Goal: Transaction & Acquisition: Purchase product/service

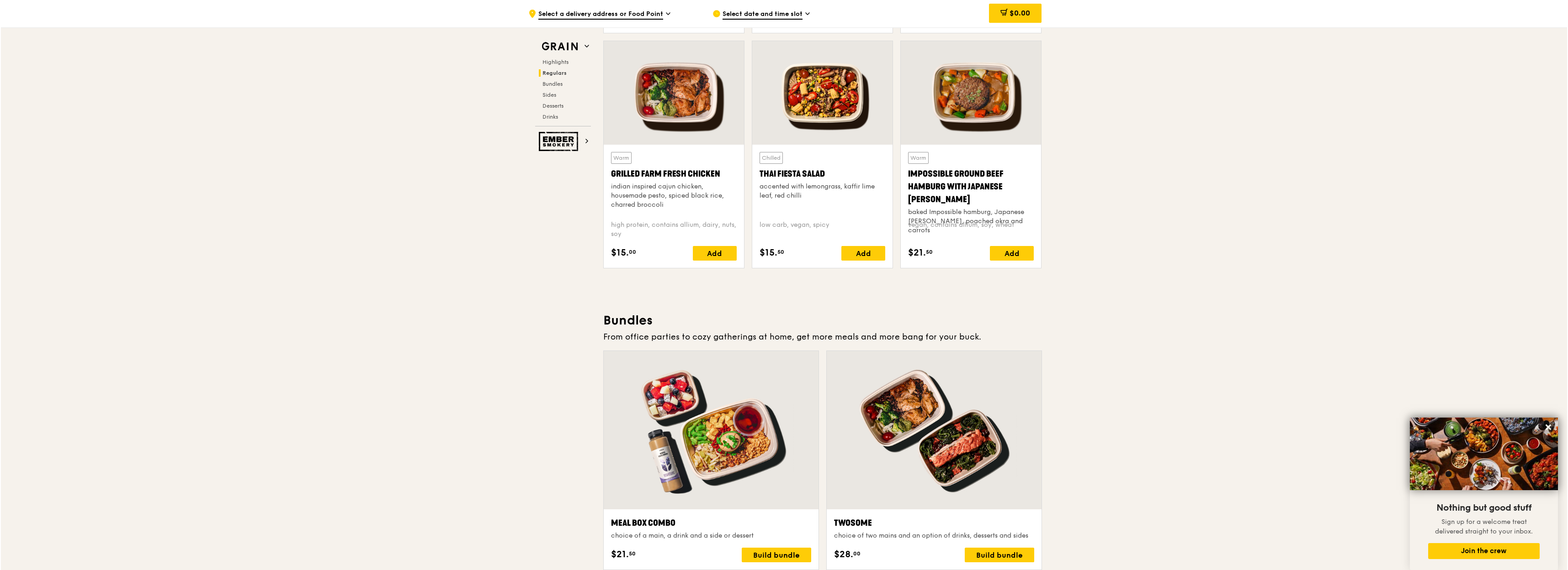
scroll to position [1110, 0]
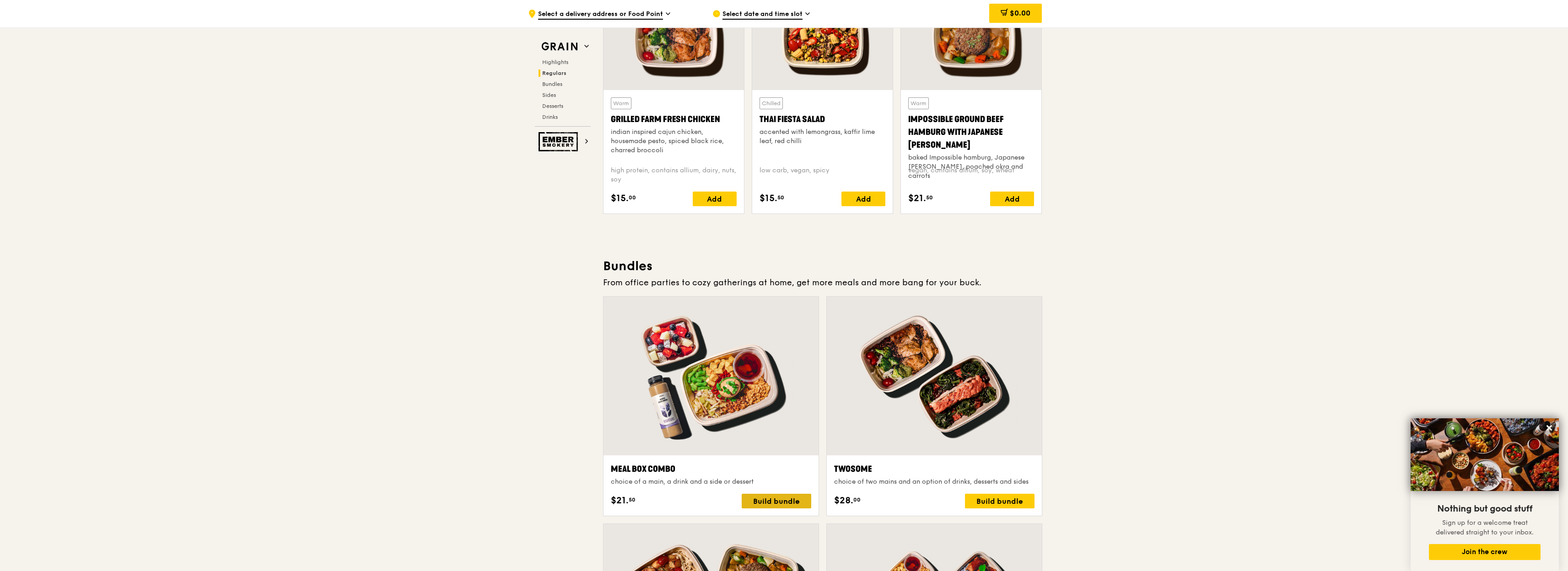
click at [764, 501] on div "Build bundle" at bounding box center [776, 501] width 70 height 14
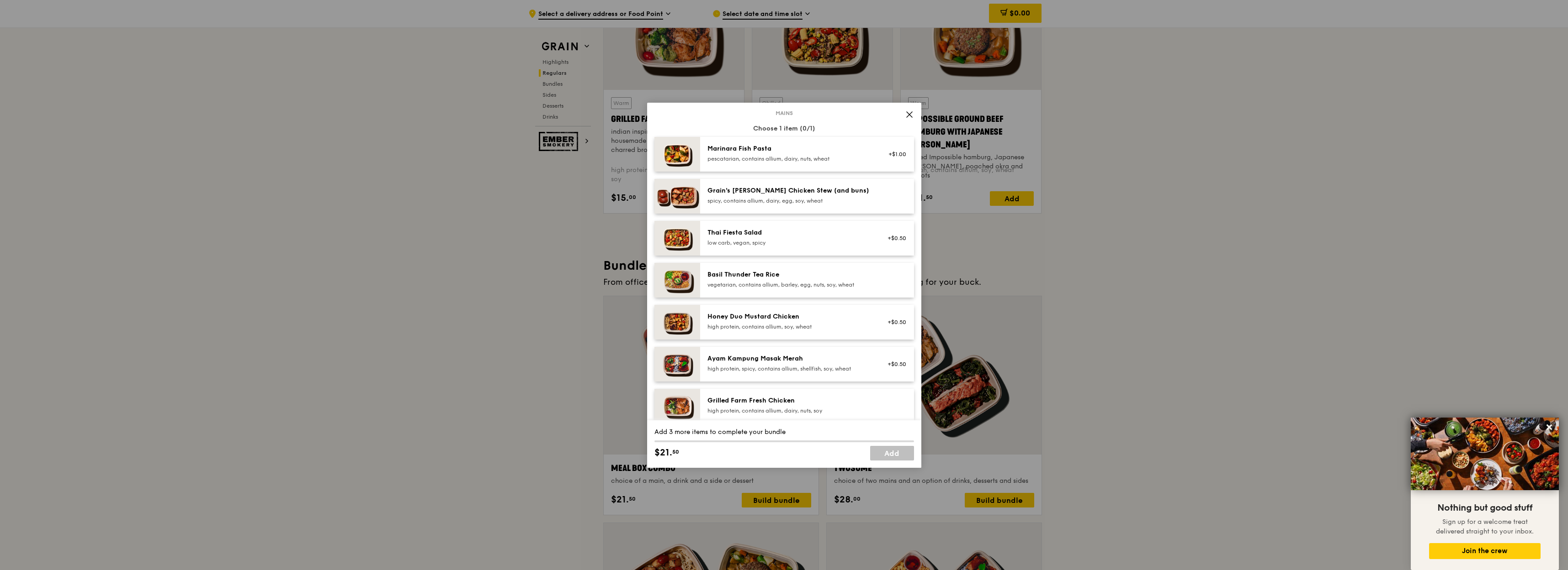
scroll to position [109, 0]
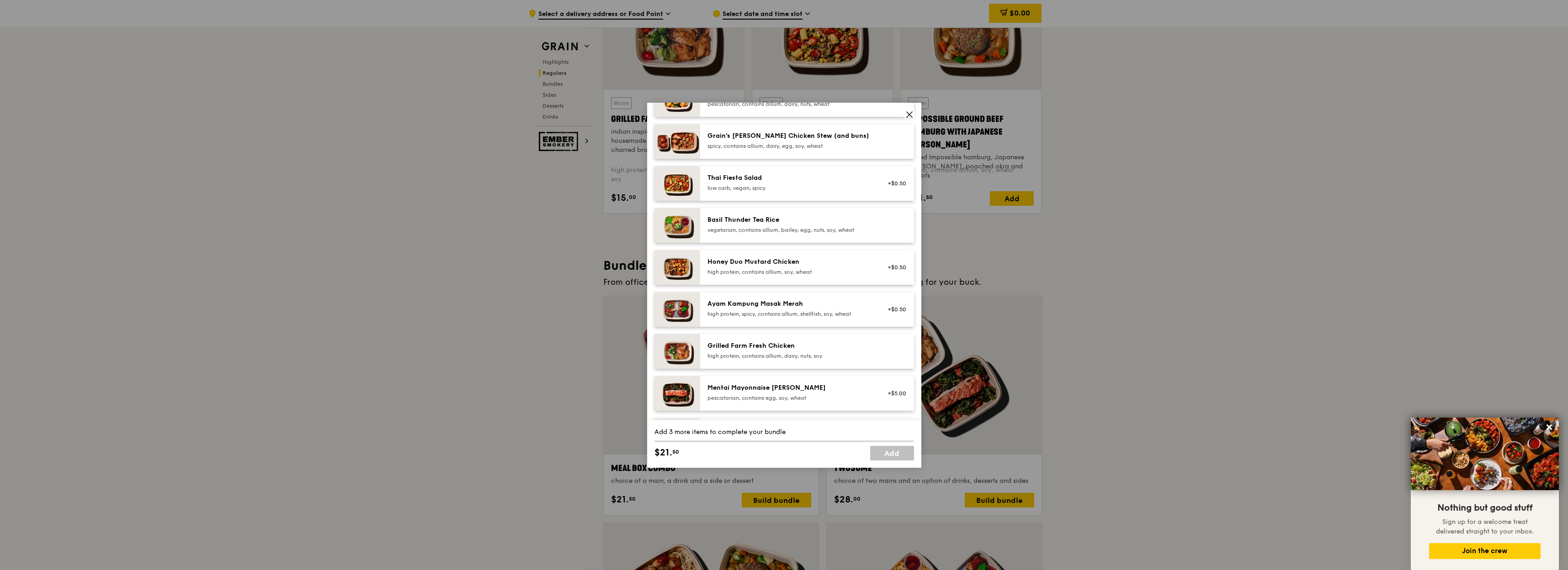
click at [742, 345] on div "Grilled Farm Fresh Chicken" at bounding box center [789, 346] width 164 height 9
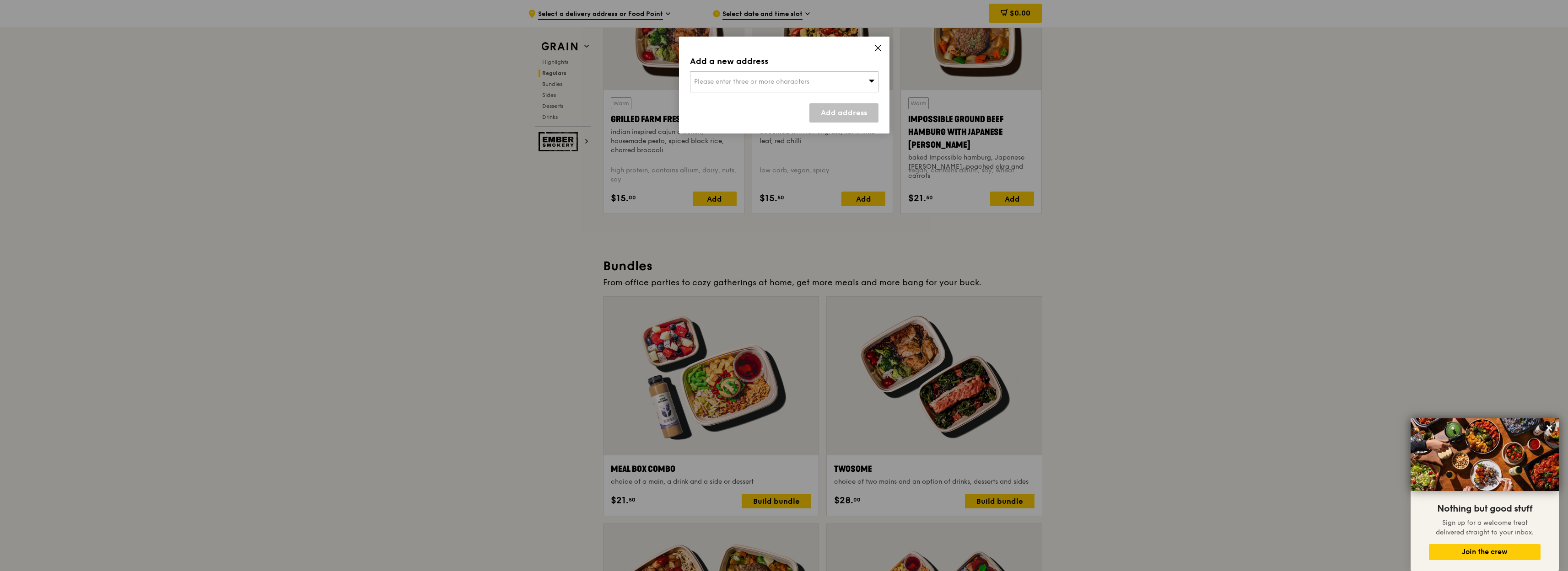
click at [882, 44] on div "Add a new address Please enter three or more characters Add address" at bounding box center [784, 85] width 211 height 97
click at [871, 83] on icon at bounding box center [871, 81] width 6 height 7
click at [790, 82] on input "search" at bounding box center [784, 82] width 187 height 20
type input "169586"
click at [771, 99] on div "[STREET_ADDRESS]" at bounding box center [761, 100] width 135 height 9
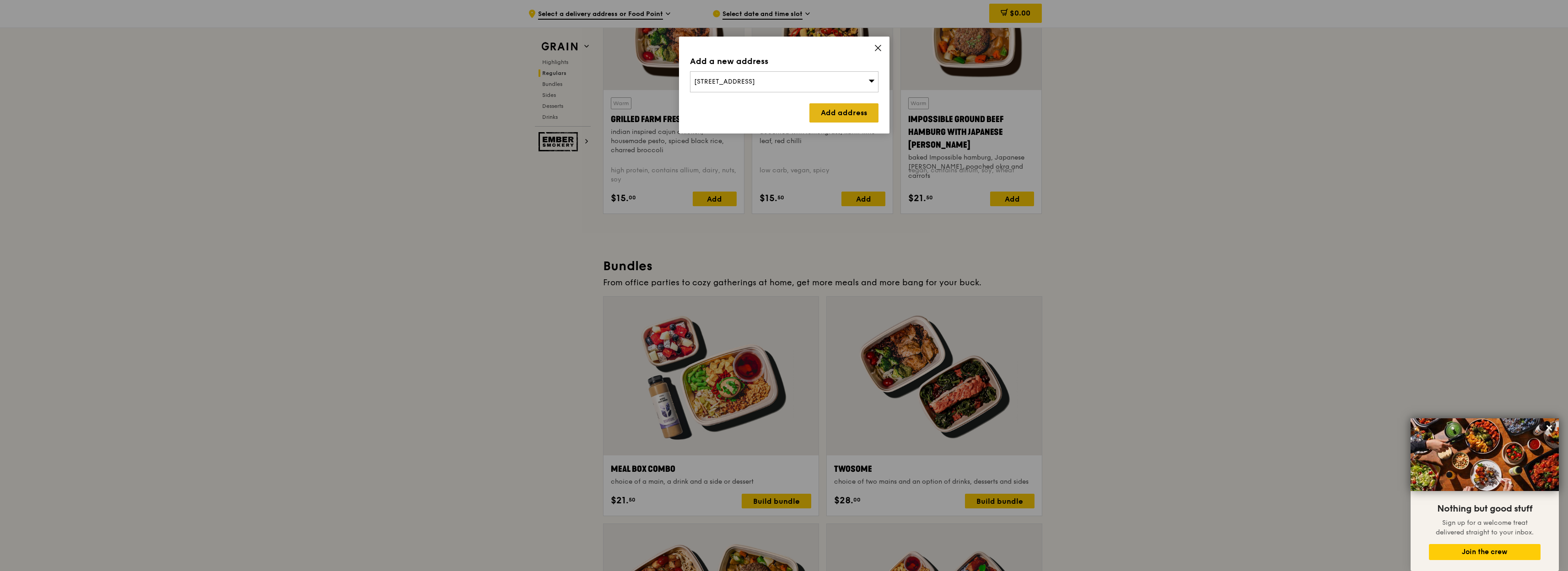
click at [843, 114] on link "Add address" at bounding box center [844, 112] width 69 height 19
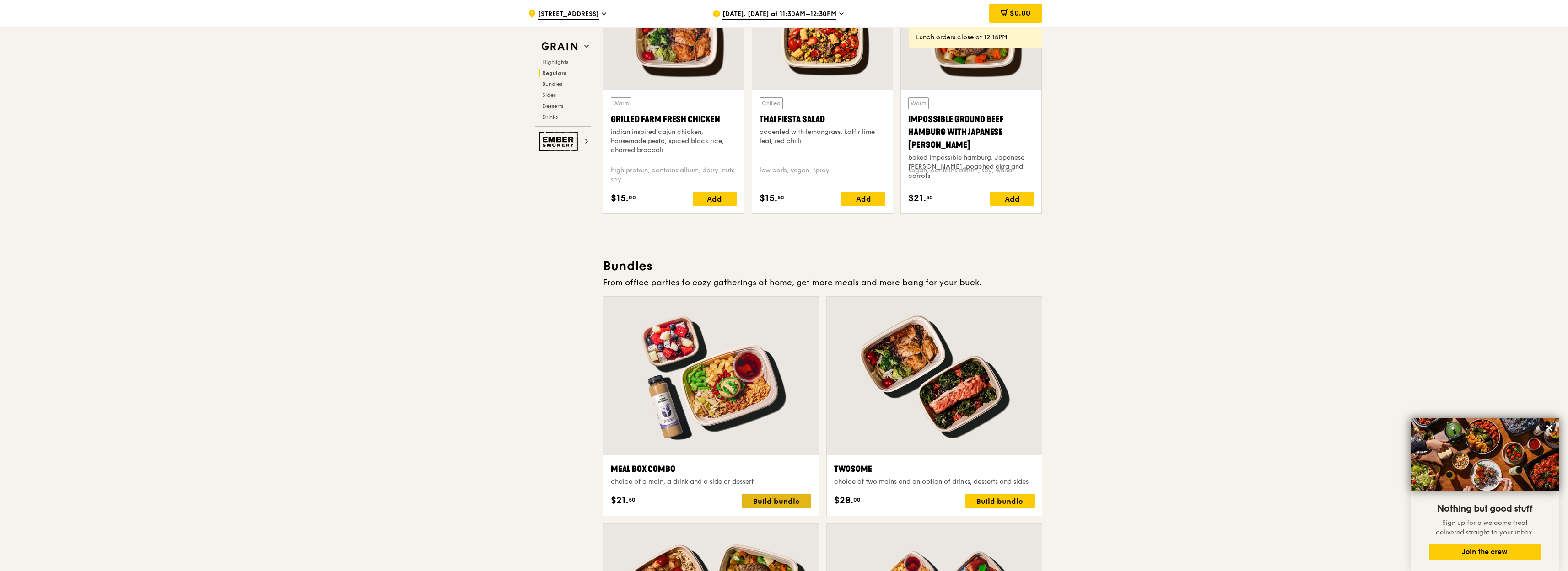
click at [771, 499] on div "Build bundle" at bounding box center [776, 501] width 70 height 14
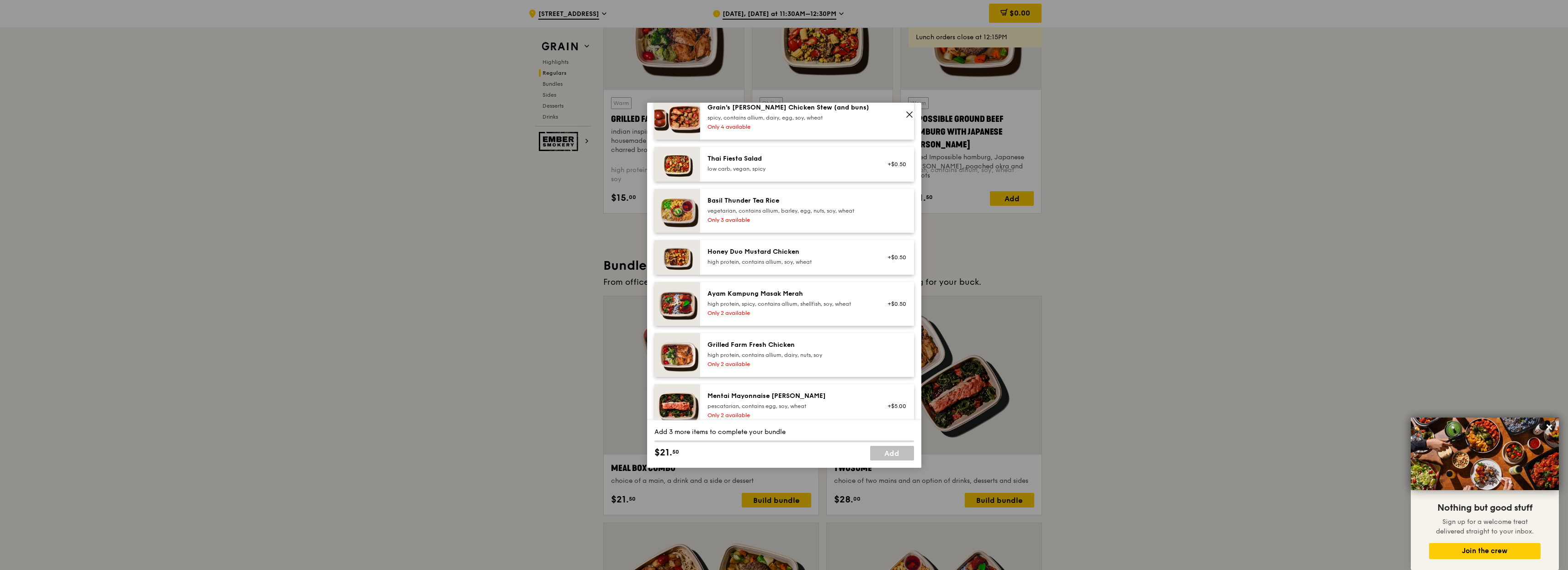
scroll to position [165, 0]
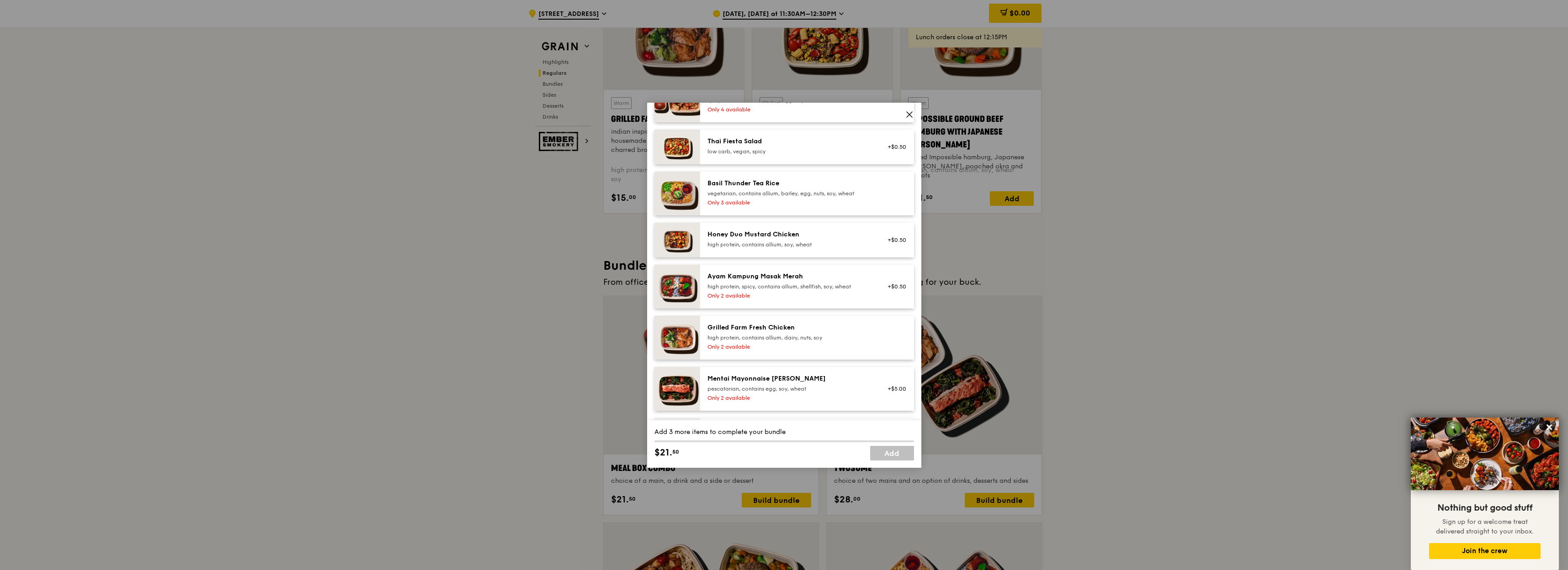
click at [737, 336] on div "high protein, contains allium, dairy, nuts, soy" at bounding box center [789, 338] width 164 height 7
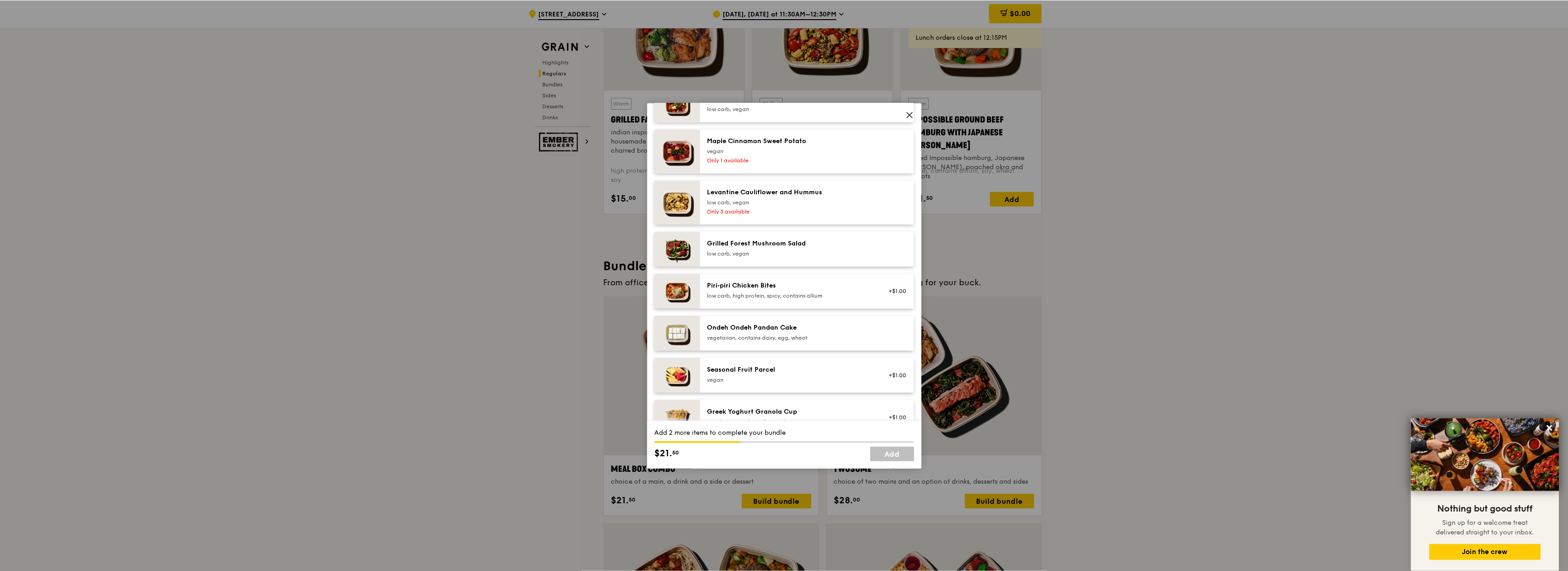
scroll to position [549, 0]
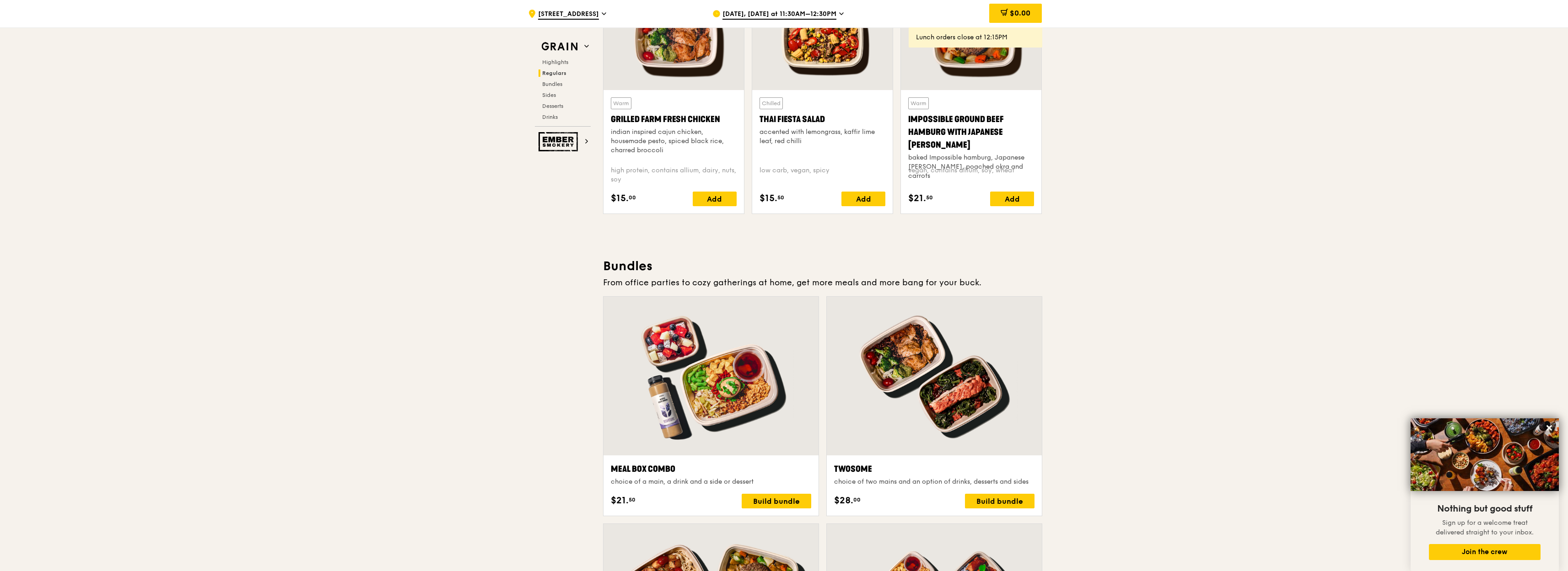
click at [689, 74] on div at bounding box center [673, 39] width 141 height 104
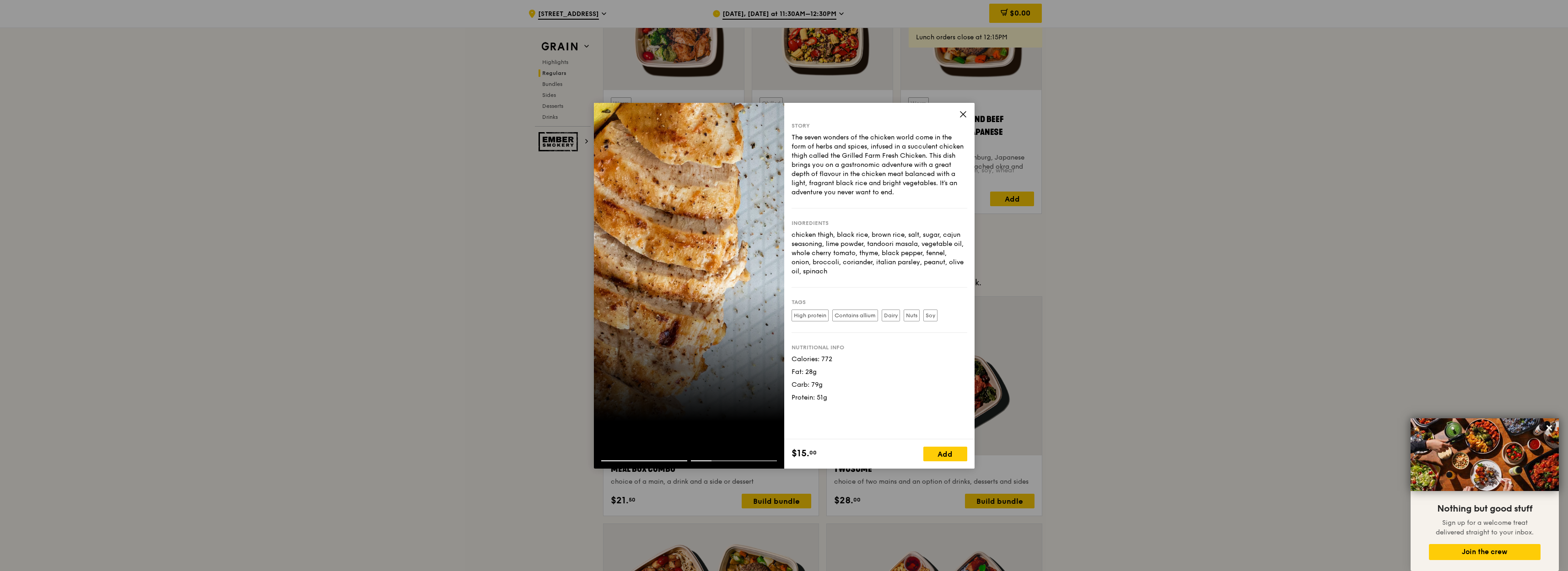
click at [625, 409] on div at bounding box center [689, 286] width 190 height 366
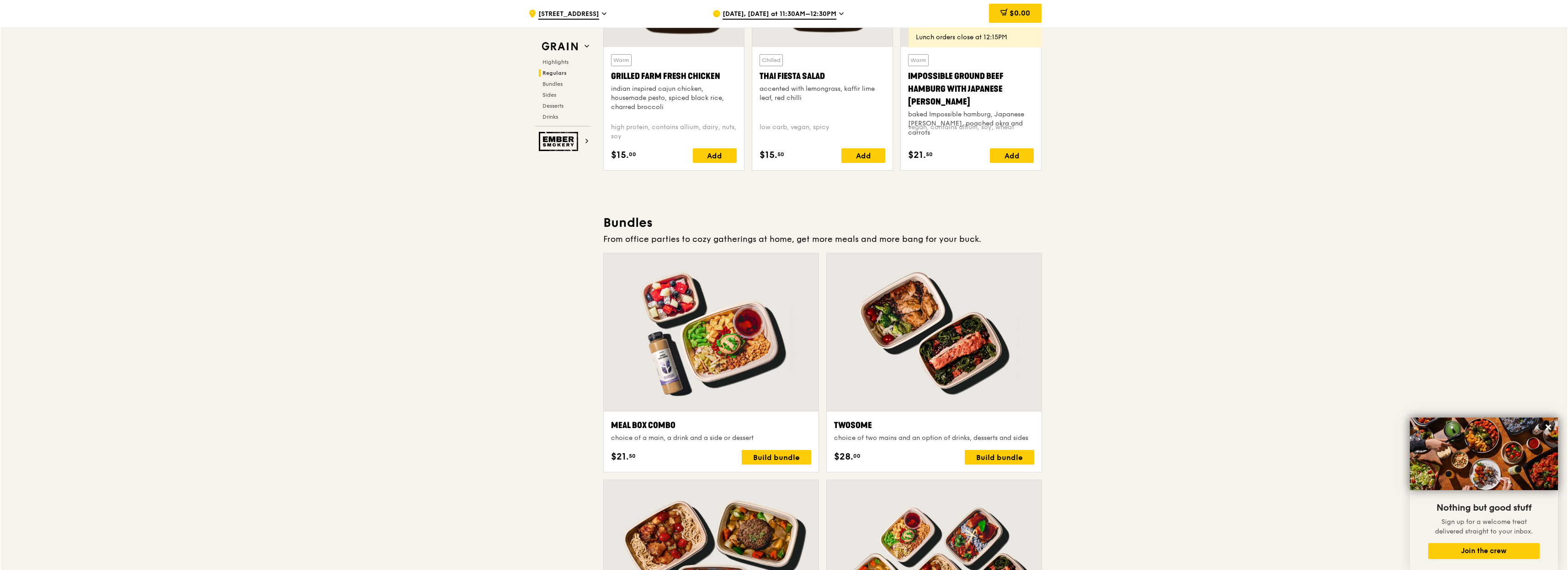
scroll to position [1056, 0]
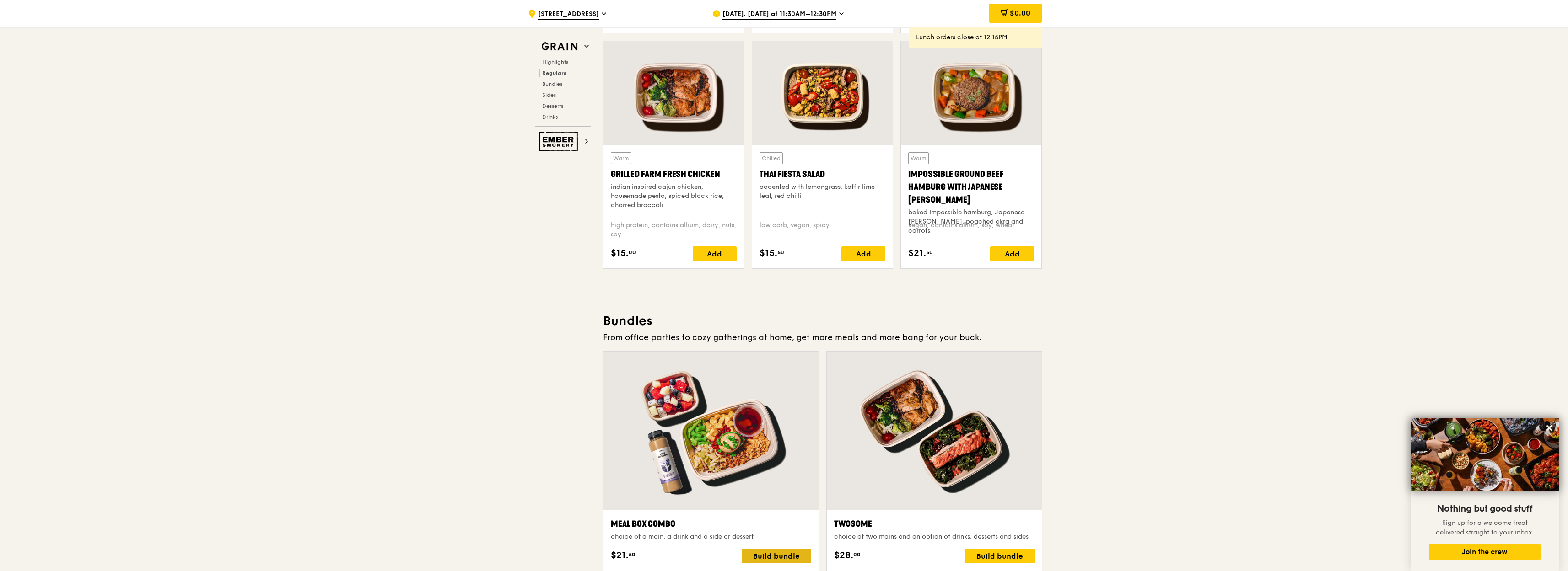
click at [779, 555] on div "Build bundle" at bounding box center [776, 556] width 70 height 14
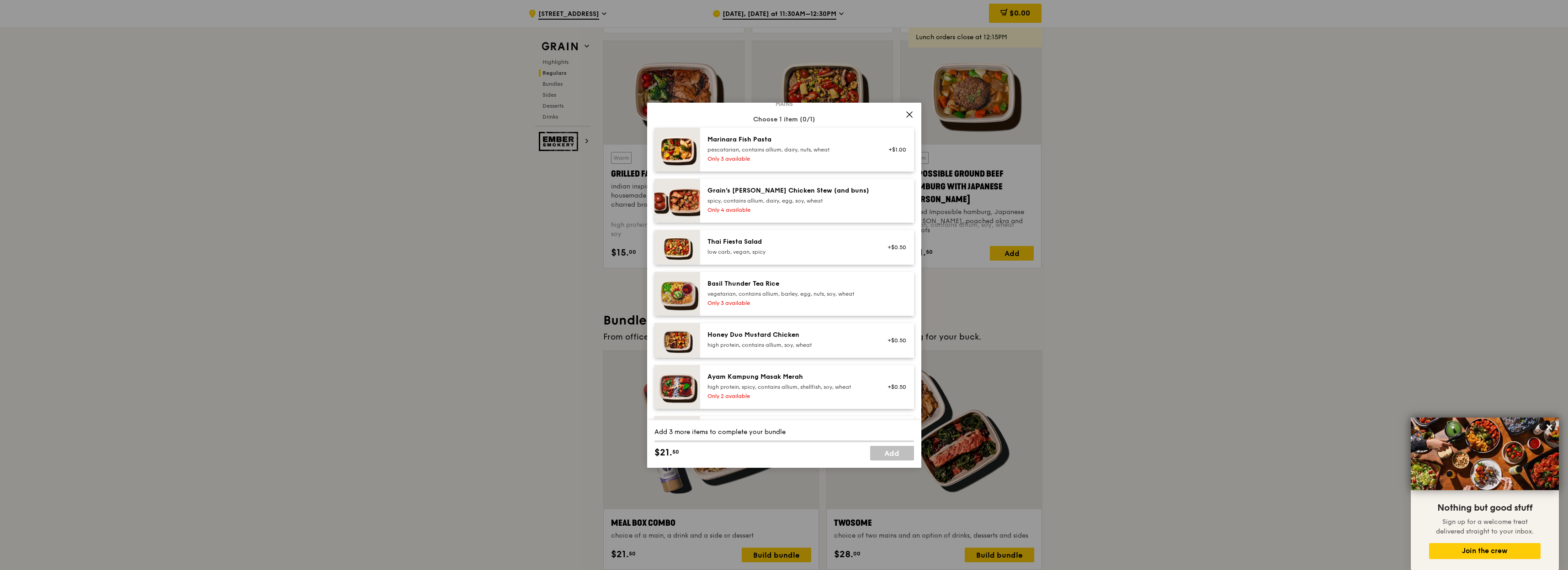
scroll to position [219, 0]
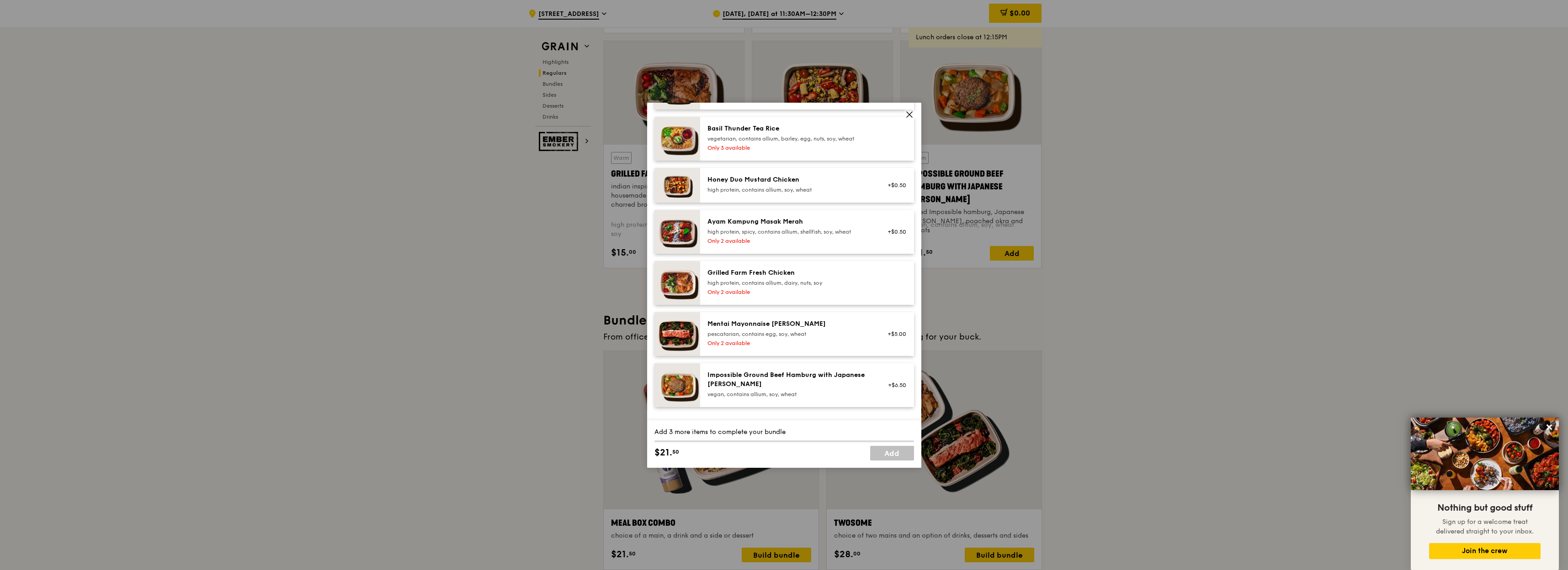
click at [757, 277] on div "Grilled Farm Fresh Chicken high protein, contains allium, dairy, nuts, soy" at bounding box center [789, 277] width 164 height 18
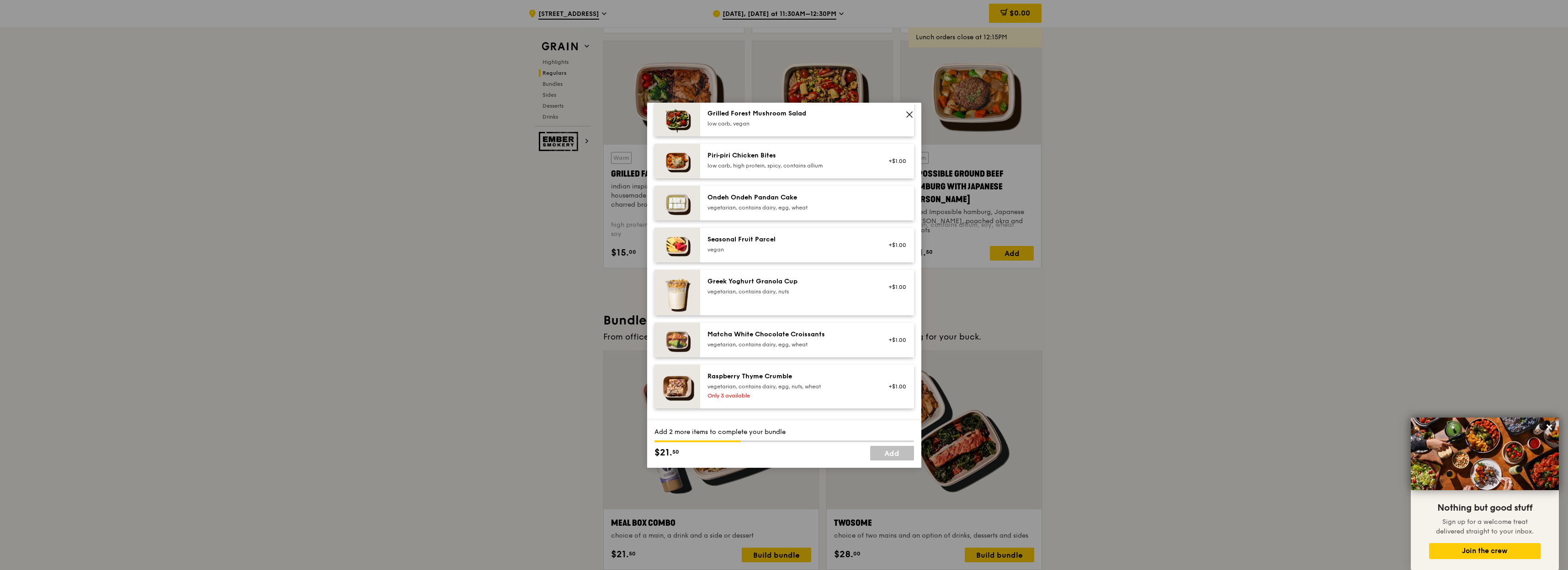
scroll to position [712, 0]
click at [748, 247] on div "vegan" at bounding box center [789, 249] width 164 height 7
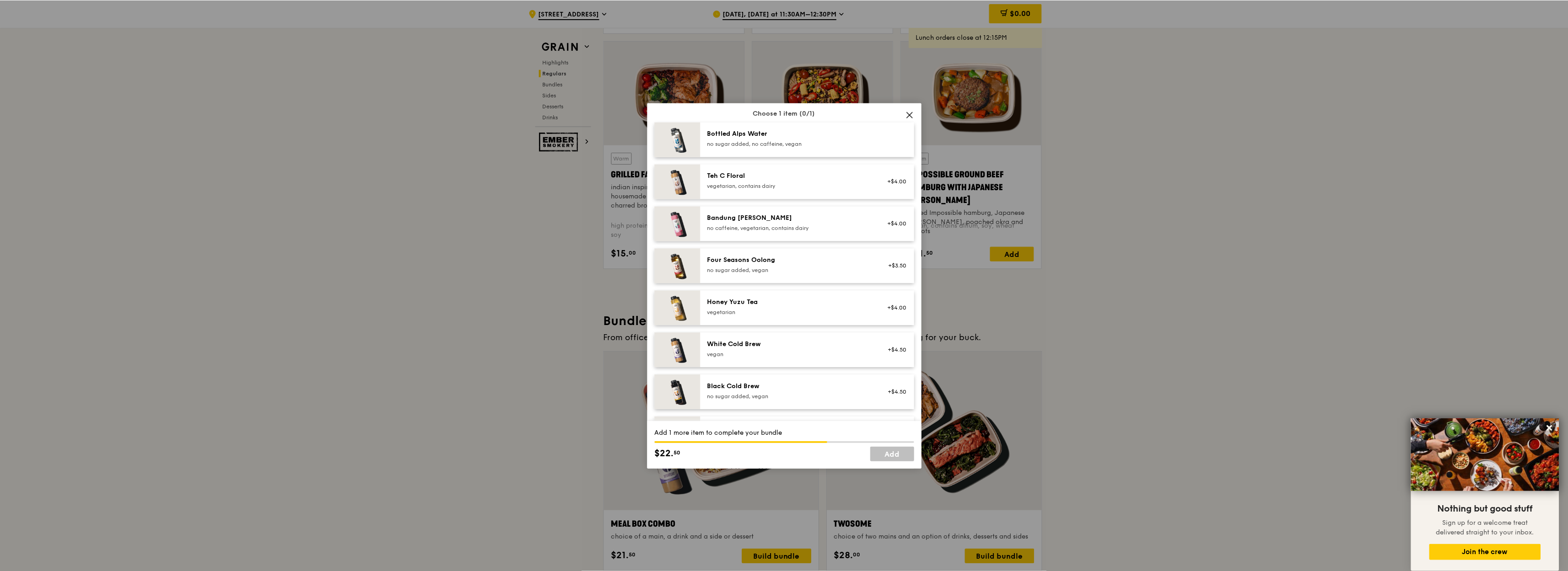
scroll to position [1043, 0]
click at [756, 391] on div "Black Cold Brew no sugar added, vegan" at bounding box center [790, 391] width 164 height 18
click at [895, 454] on link "Add" at bounding box center [893, 454] width 44 height 14
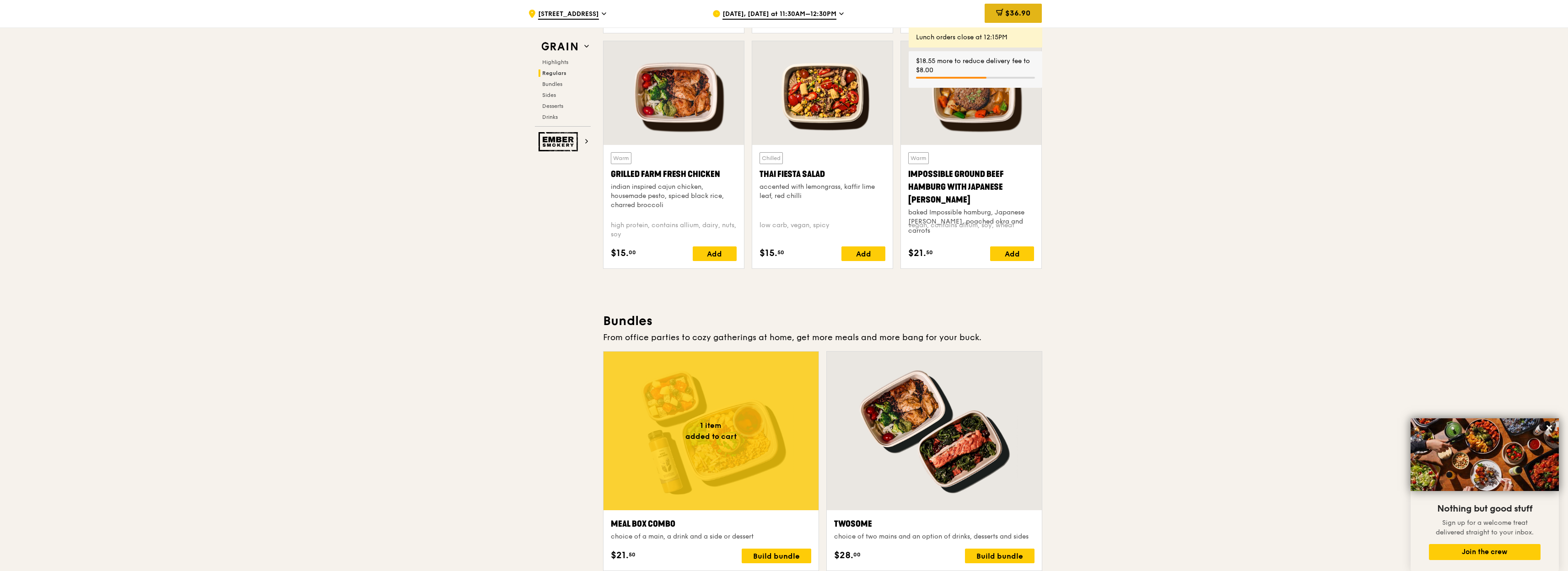
click at [1011, 17] on div "$36.90" at bounding box center [1013, 13] width 57 height 19
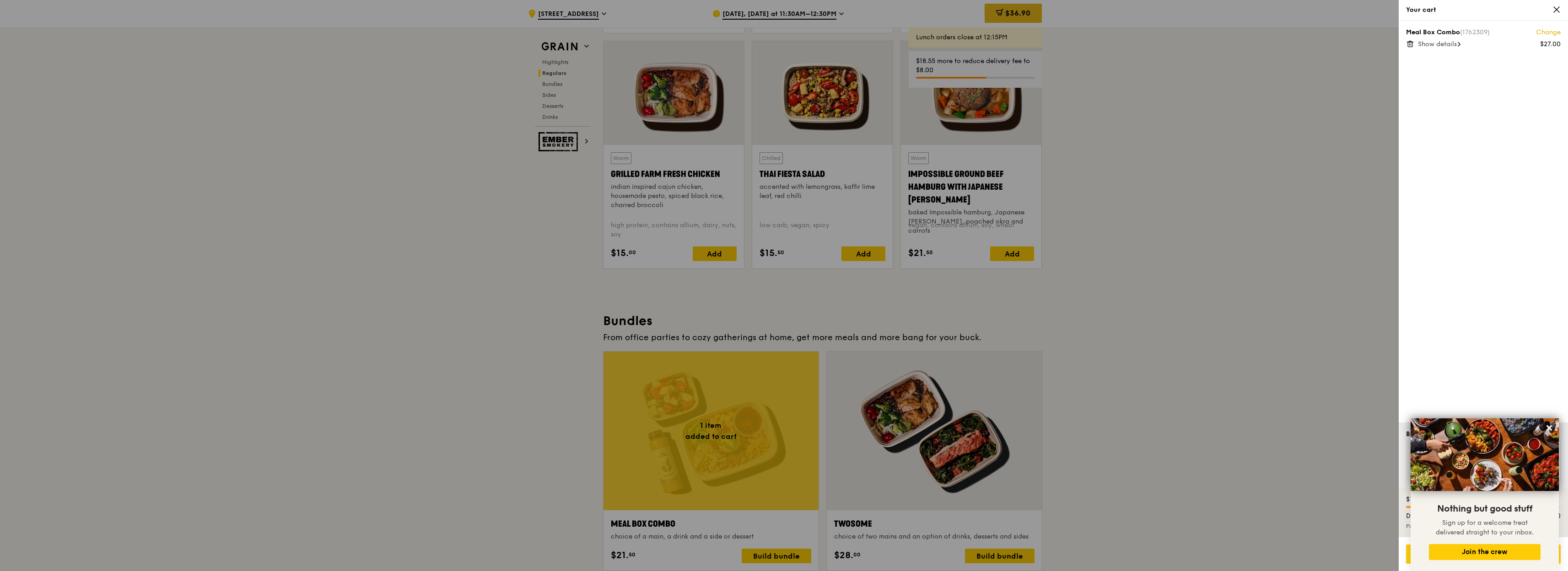
scroll to position [1044, 0]
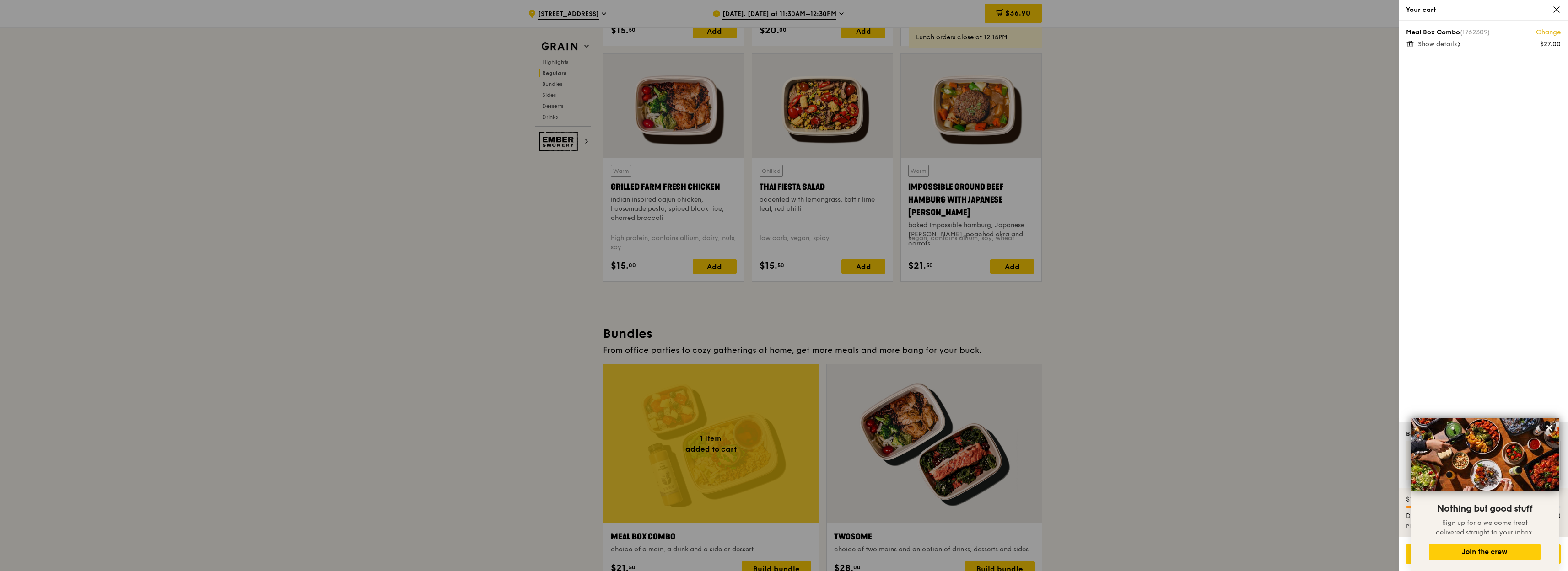
click at [1454, 46] on span "Show details" at bounding box center [1436, 44] width 39 height 8
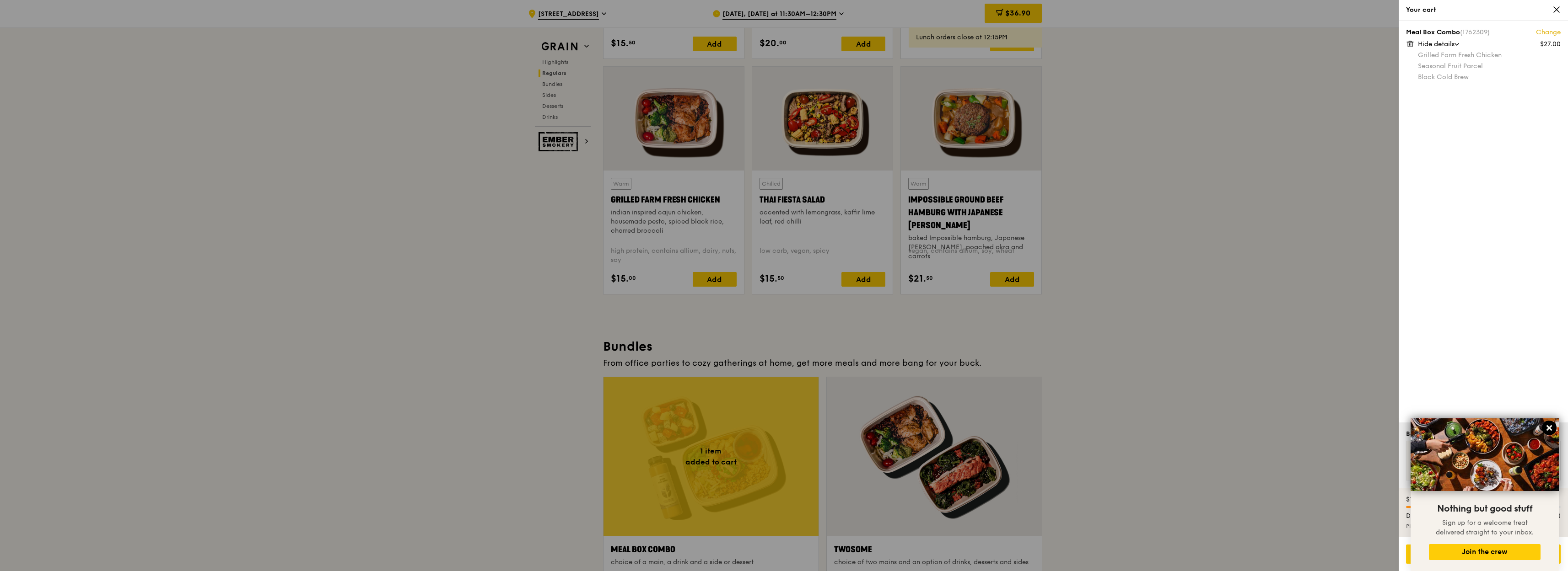
click at [1549, 429] on icon at bounding box center [1548, 428] width 8 height 8
